Goal: Task Accomplishment & Management: Manage account settings

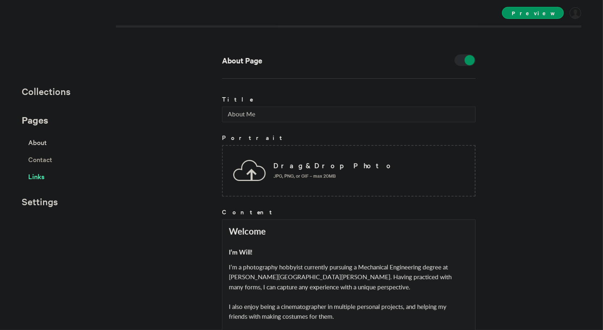
click at [39, 175] on span "Links" at bounding box center [36, 176] width 16 height 13
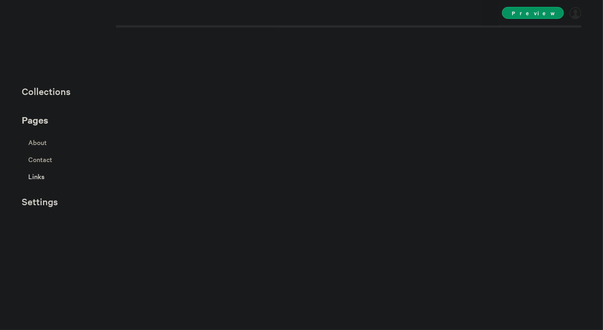
select select "instagram"
select select "facebook"
select select "twitter"
select select "youtube"
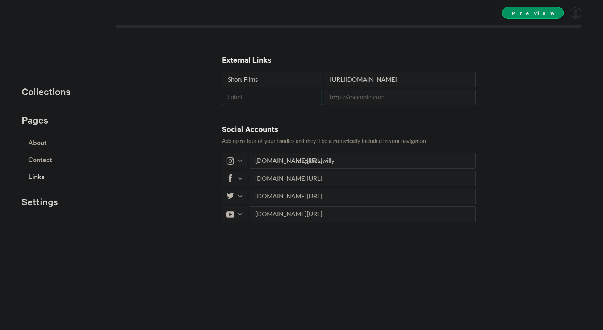
click at [247, 97] on input "text" at bounding box center [272, 97] width 100 height 16
type input "My Company"
click at [346, 99] on input "text" at bounding box center [399, 97] width 151 height 16
type input "t"
type input "[URL][DOMAIN_NAME]"
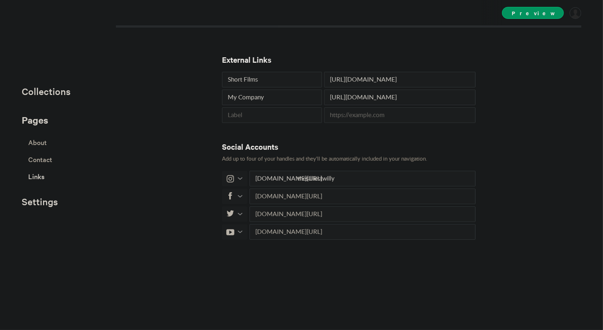
click at [486, 133] on div "External Links Short Films [URL][DOMAIN_NAME] My Company [URL][DOMAIN_NAME] Soc…" at bounding box center [301, 165] width 603 height 330
click at [46, 202] on span "Settings" at bounding box center [40, 201] width 36 height 12
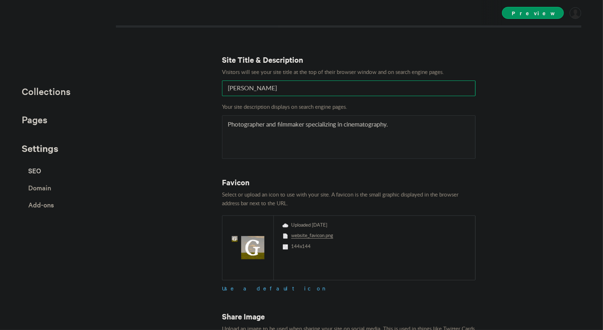
click at [227, 88] on input "[PERSON_NAME]" at bounding box center [349, 88] width 254 height 16
type input "The Website of [PERSON_NAME]"
click at [189, 95] on div "Site Title & Description Visitors will see your site title at the top of their …" at bounding box center [301, 165] width 603 height 330
click at [412, 127] on textarea "Photographer and filmmaker specializing in cinematography." at bounding box center [349, 136] width 254 height 43
type textarea "Photographer and filmmaker specializing in cinematography. Fashion enthusiast a…"
